Goal: Task Accomplishment & Management: Complete application form

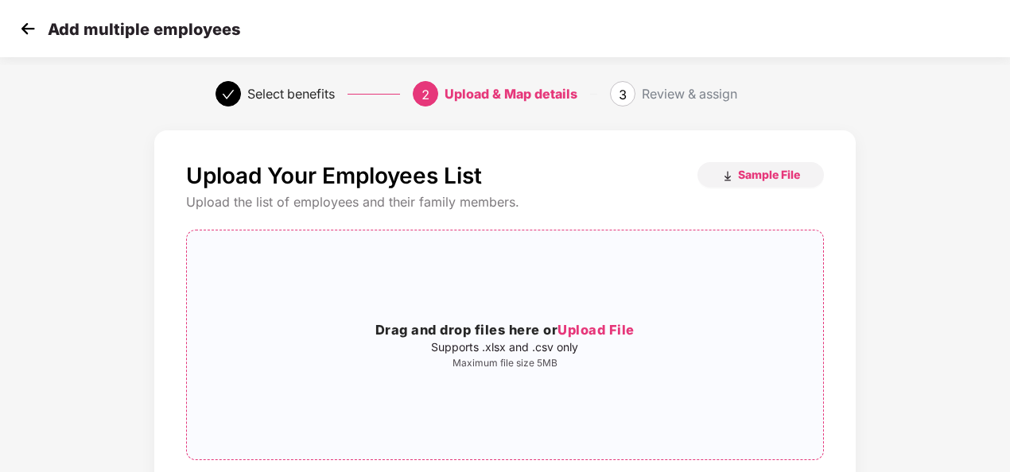
click at [620, 327] on span "Upload File" at bounding box center [596, 330] width 77 height 16
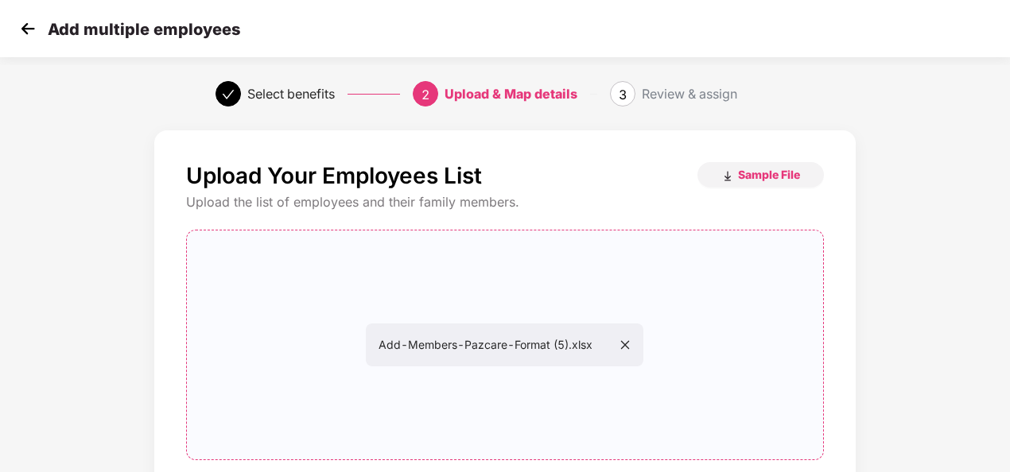
scroll to position [166, 2]
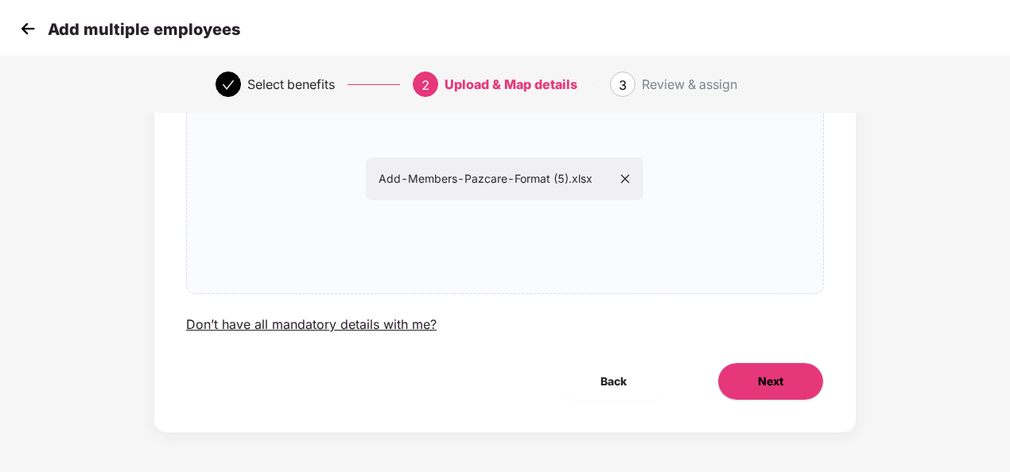
click at [758, 394] on button "Next" at bounding box center [770, 382] width 107 height 38
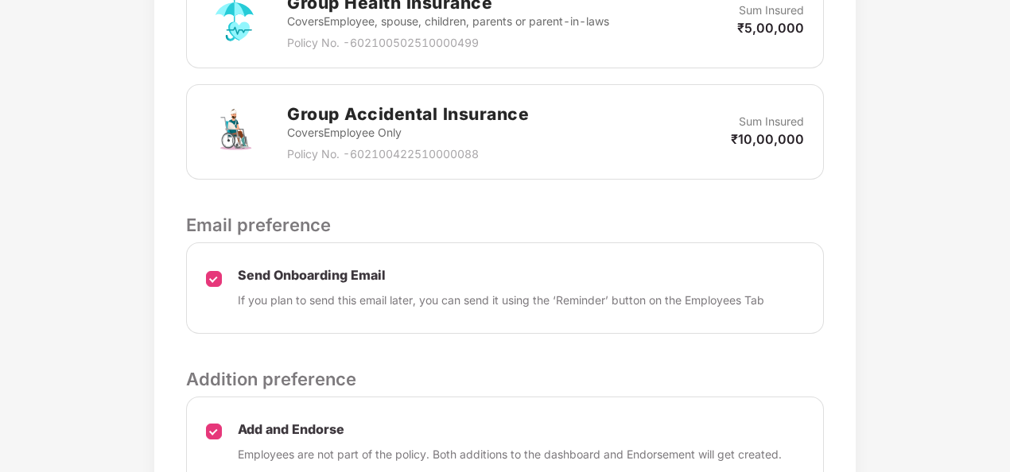
scroll to position [694, 2]
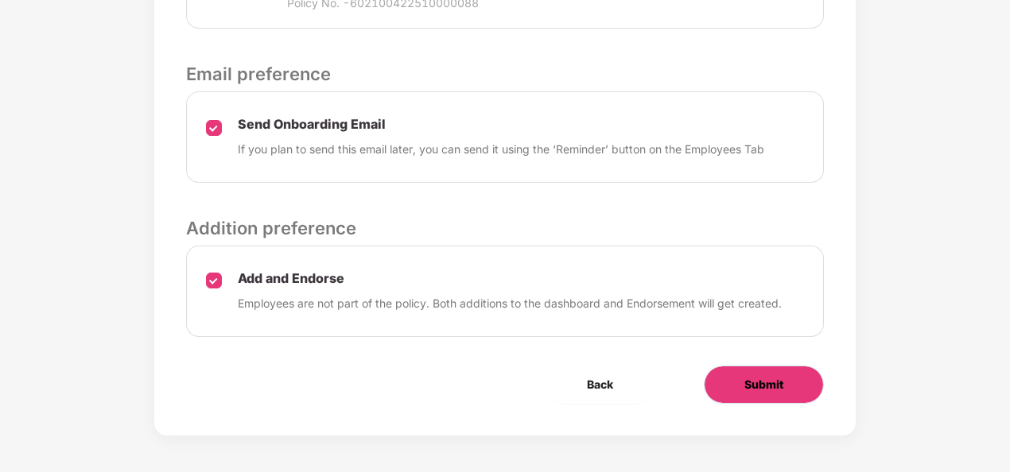
click at [773, 389] on span "Submit" at bounding box center [763, 384] width 39 height 17
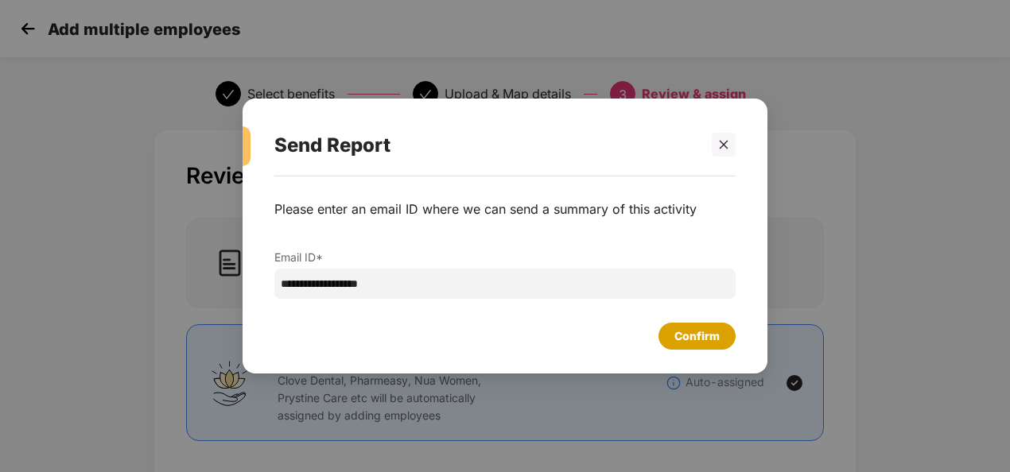
click at [709, 344] on div "Confirm" at bounding box center [696, 336] width 45 height 17
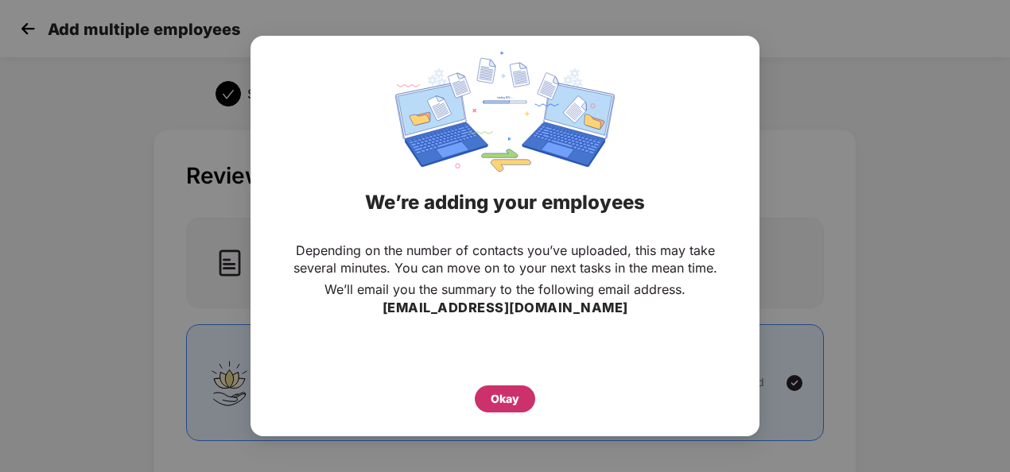
click at [522, 394] on div "Okay" at bounding box center [505, 399] width 60 height 27
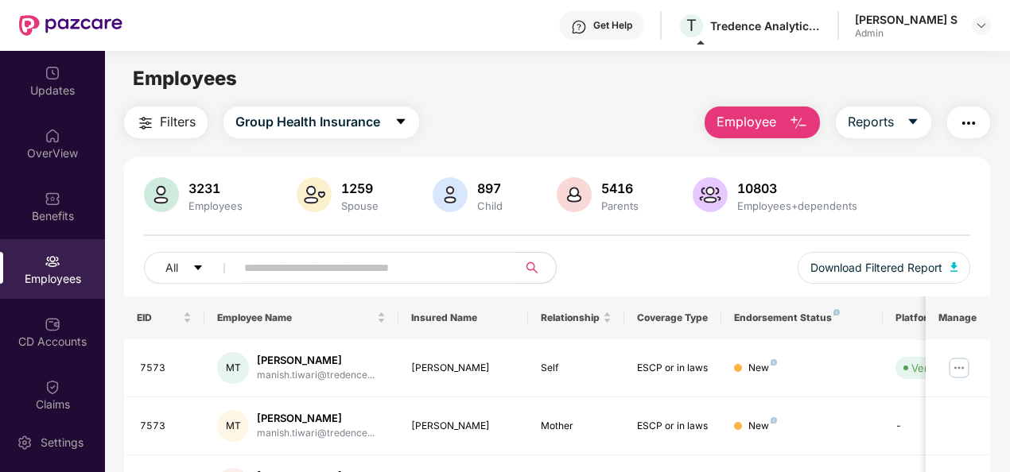
click at [787, 126] on button "Employee" at bounding box center [762, 123] width 115 height 32
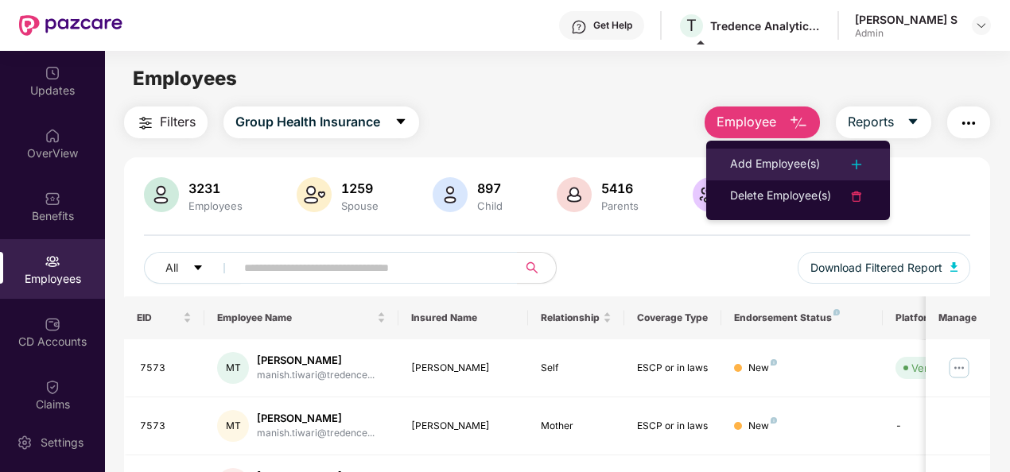
click at [767, 151] on li "Add Employee(s)" at bounding box center [798, 165] width 184 height 32
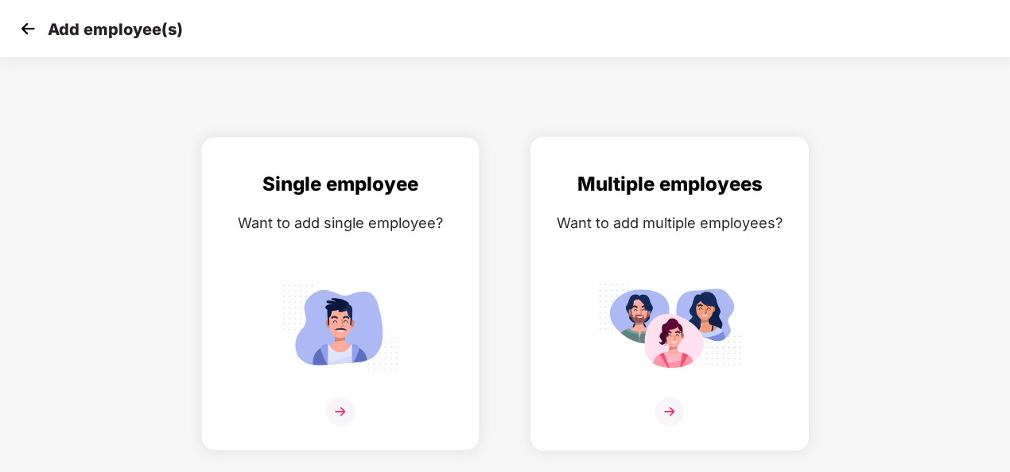
click at [623, 286] on img at bounding box center [669, 327] width 143 height 99
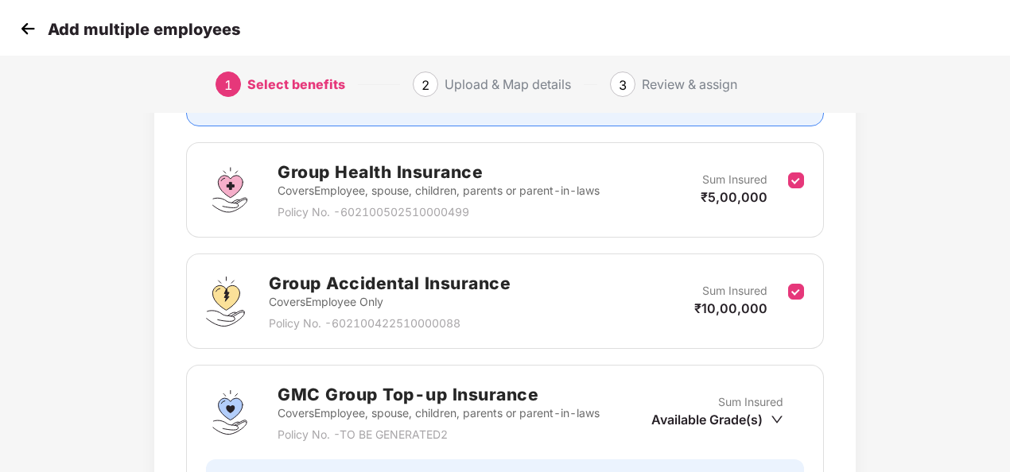
scroll to position [389, 0]
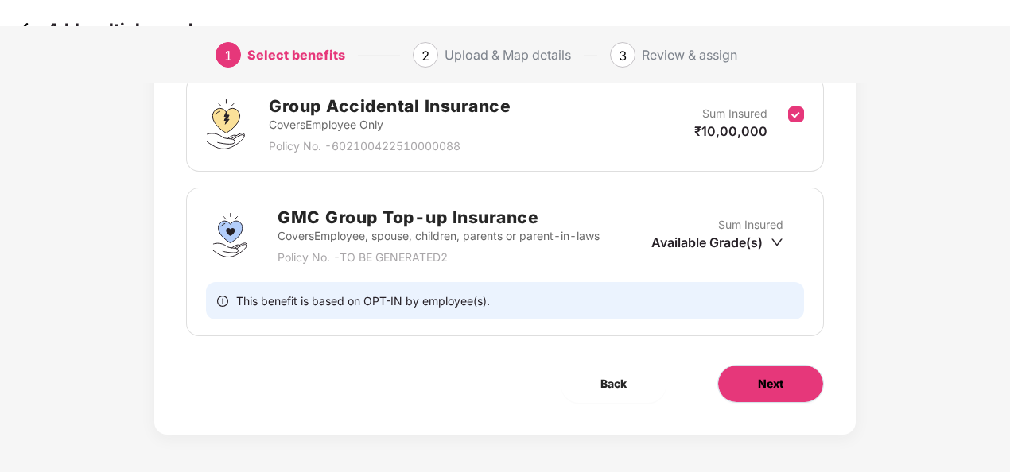
click at [734, 382] on button "Next" at bounding box center [770, 384] width 107 height 38
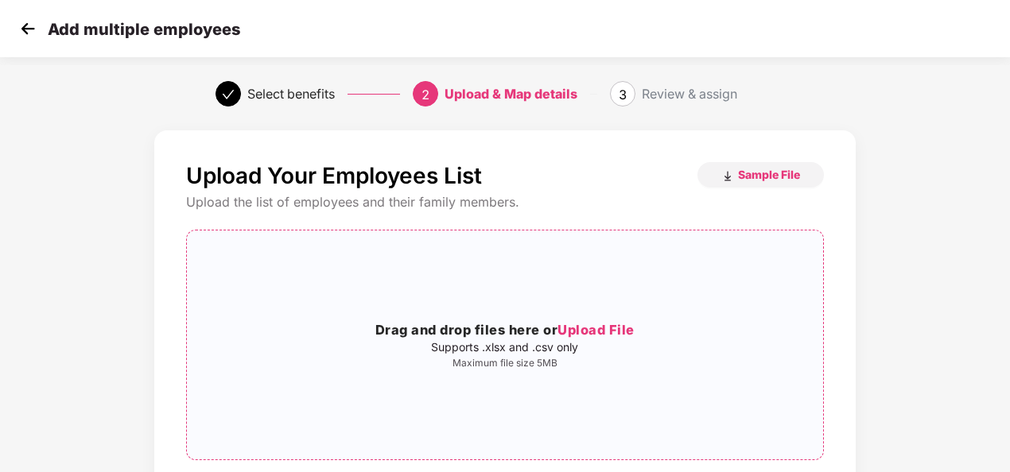
click at [609, 329] on span "Upload File" at bounding box center [596, 330] width 77 height 16
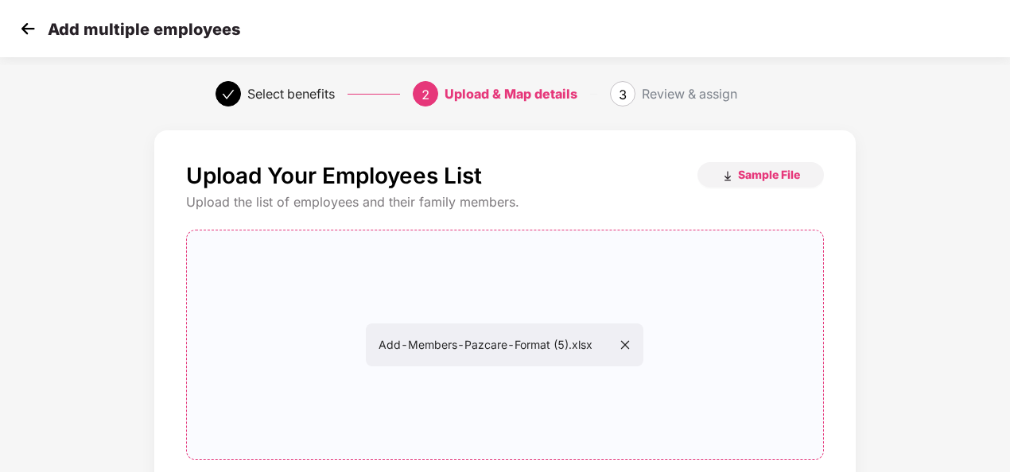
scroll to position [166, 0]
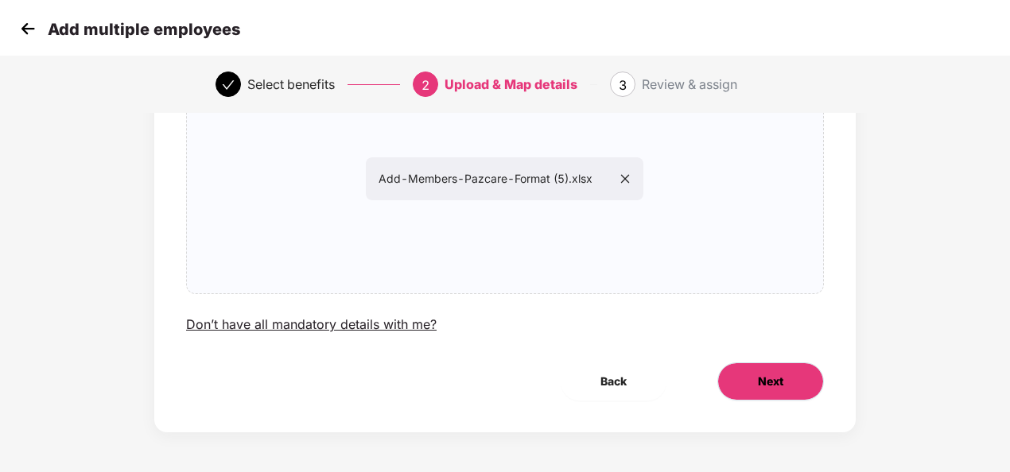
click at [752, 387] on button "Next" at bounding box center [770, 382] width 107 height 38
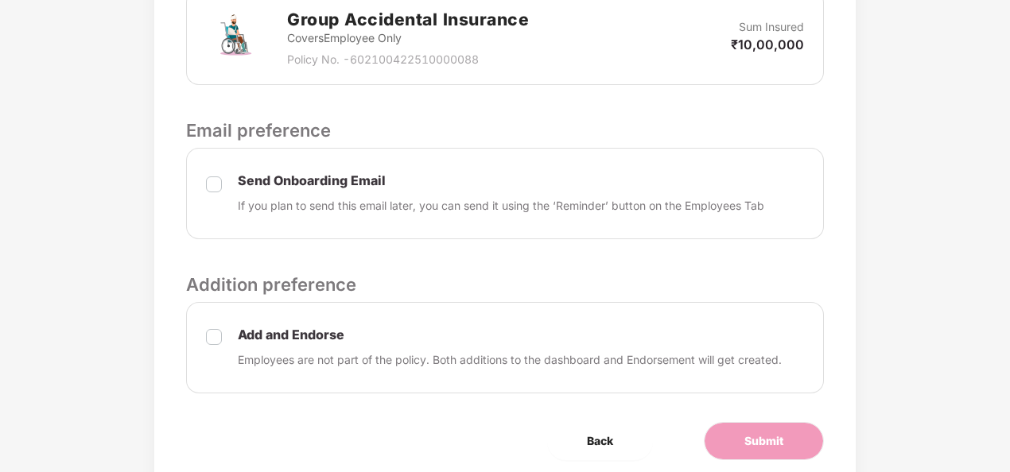
scroll to position [639, 2]
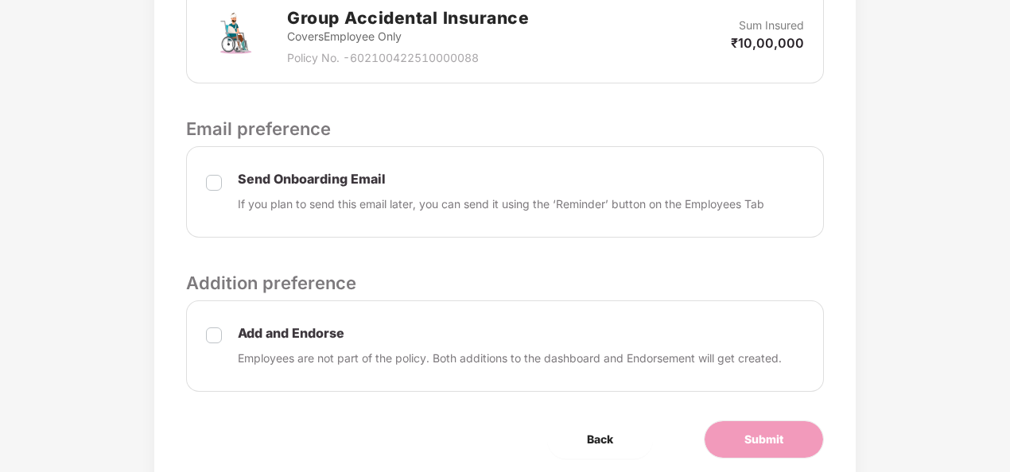
click at [198, 192] on div "Send Onboarding Email If you plan to send this email later, you can send it usi…" at bounding box center [505, 191] width 638 height 91
click at [744, 426] on button "Submit" at bounding box center [764, 440] width 120 height 38
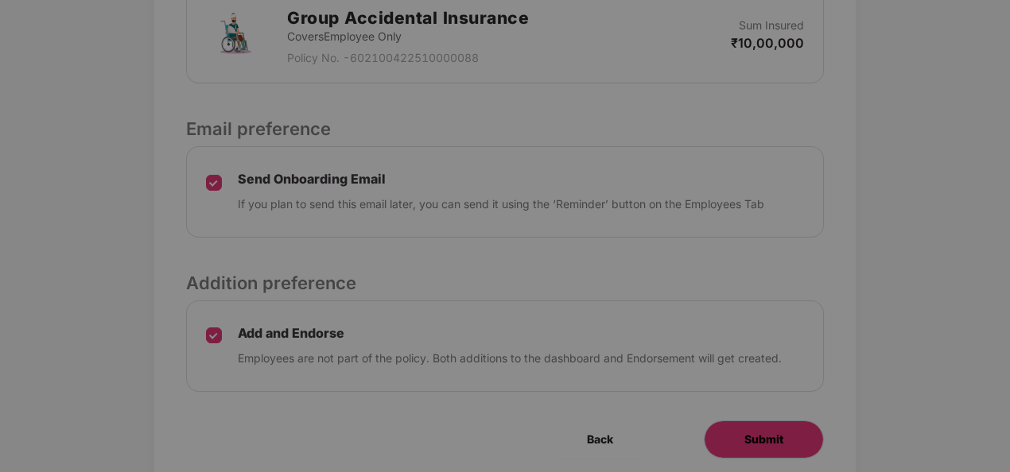
scroll to position [0, 2]
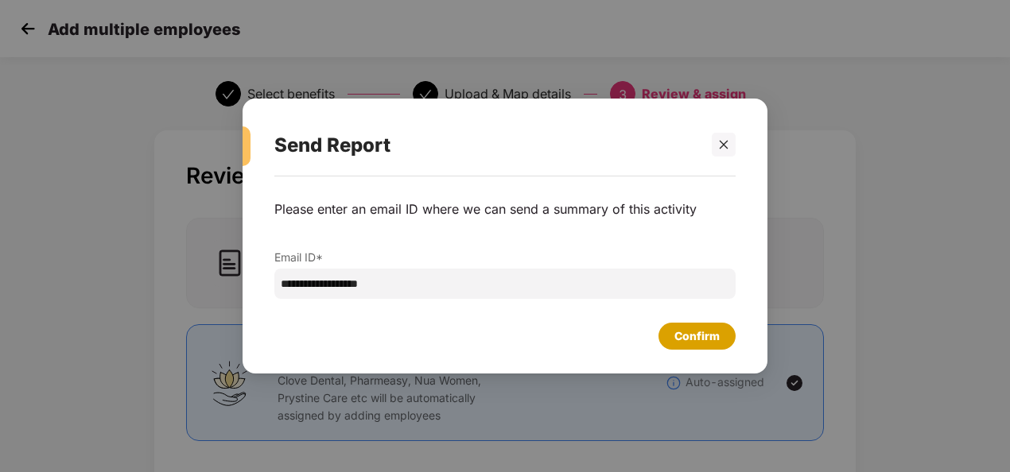
click at [676, 337] on div "Confirm" at bounding box center [696, 336] width 45 height 17
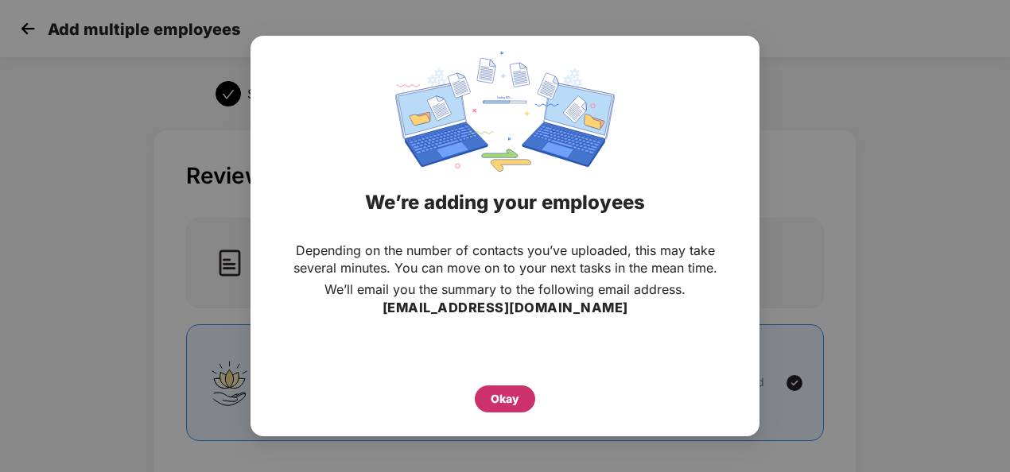
click at [522, 402] on div "Okay" at bounding box center [505, 399] width 60 height 27
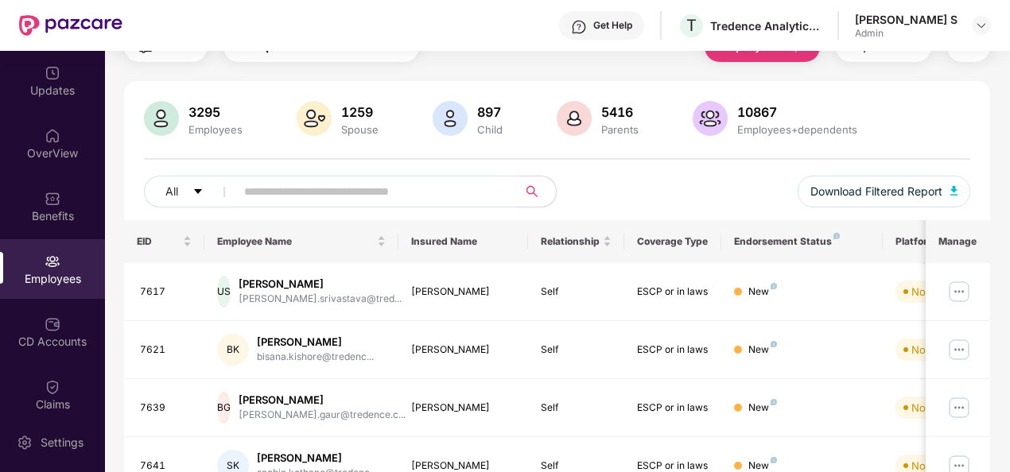
scroll to position [0, 0]
